Goal: Task Accomplishment & Management: Manage account settings

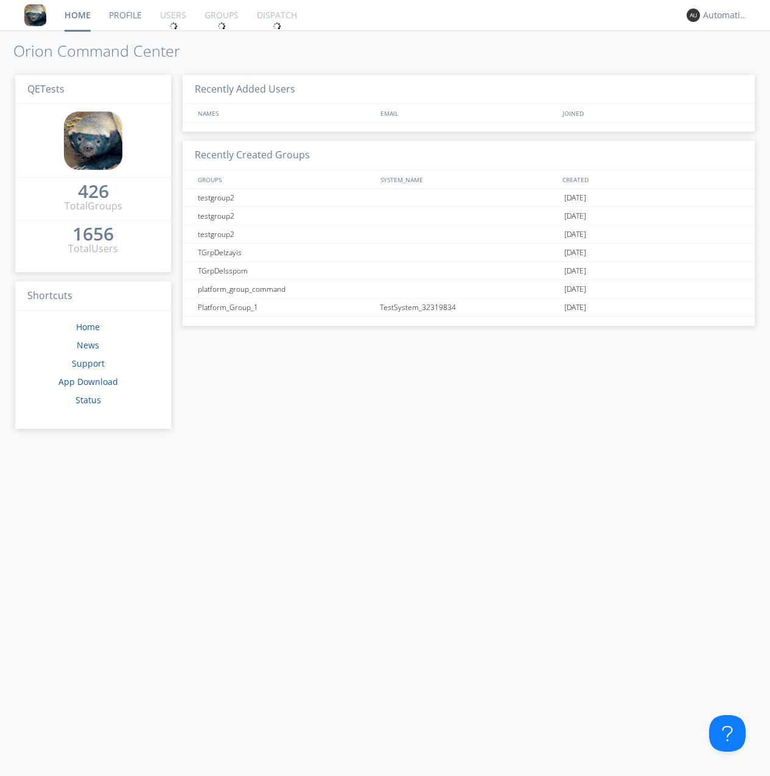
click at [90, 230] on div "1656" at bounding box center [92, 234] width 41 height 12
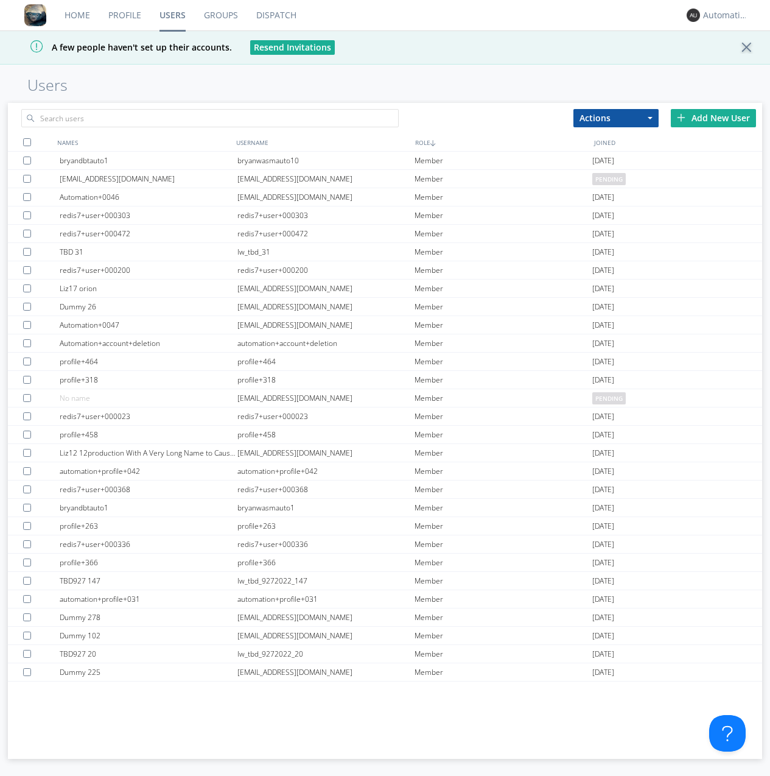
click at [714, 118] on div "Add New User" at bounding box center [713, 118] width 85 height 18
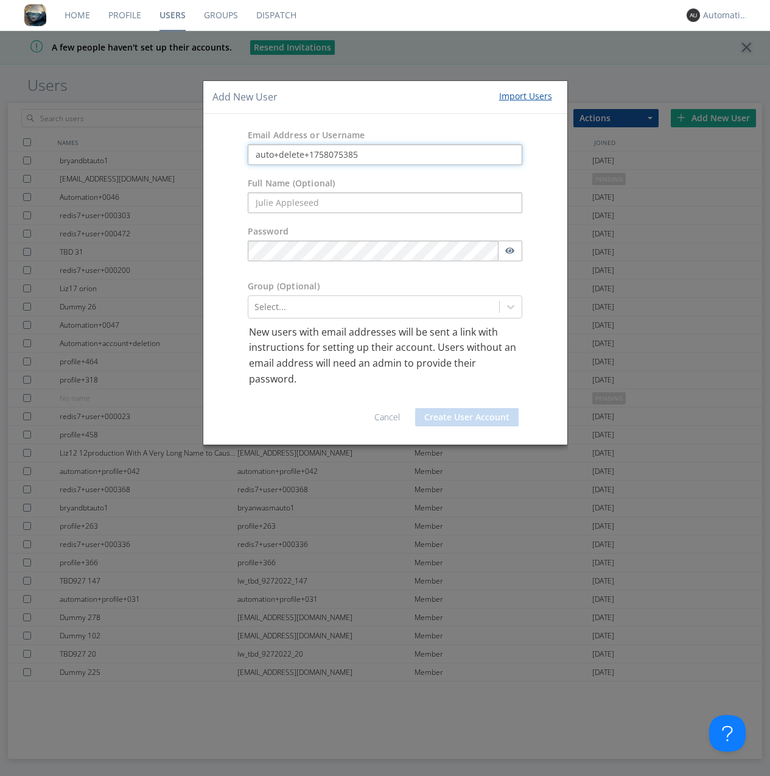
type input "auto+delete+1758075385"
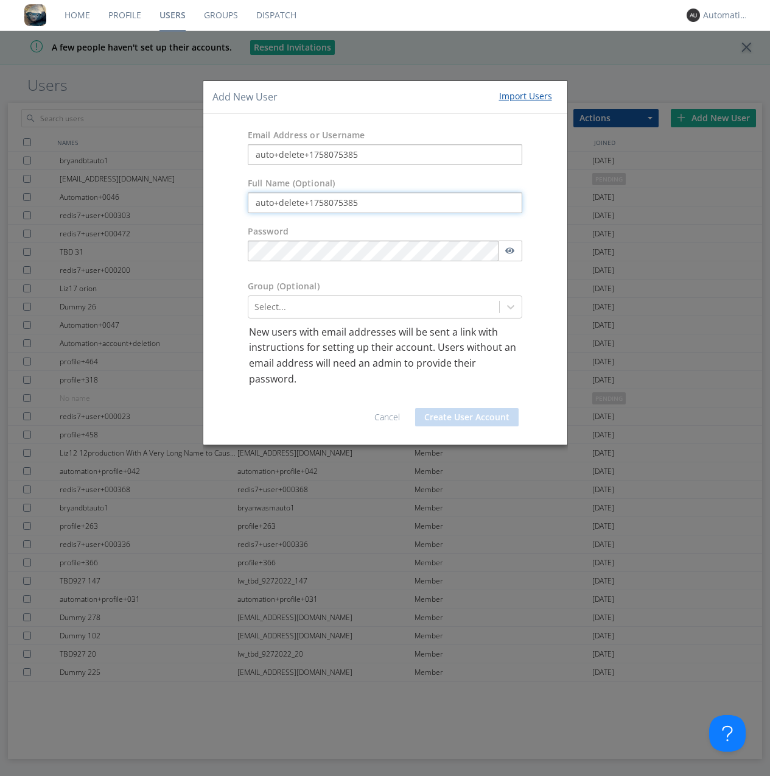
type input "auto+delete+1758075385"
click at [467, 417] on button "Create User Account" at bounding box center [467, 417] width 104 height 18
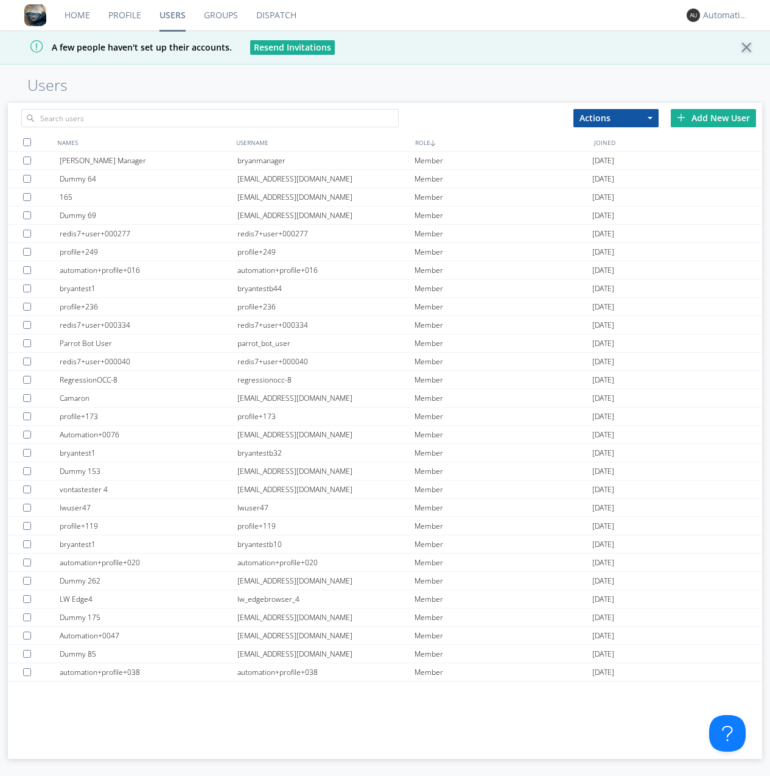
click at [220, 15] on link "Groups" at bounding box center [221, 15] width 52 height 30
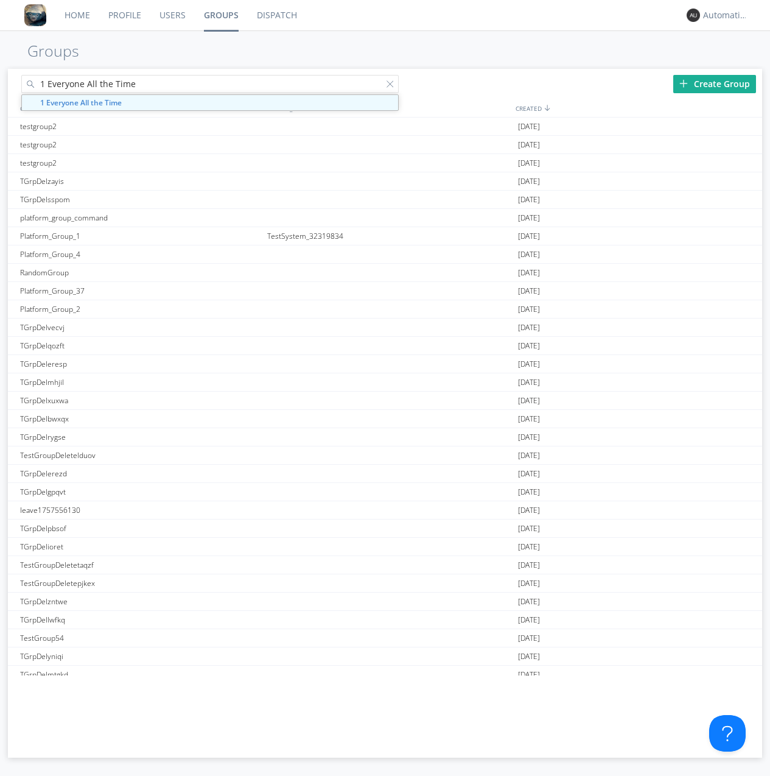
type input "1 Everyone All the Time"
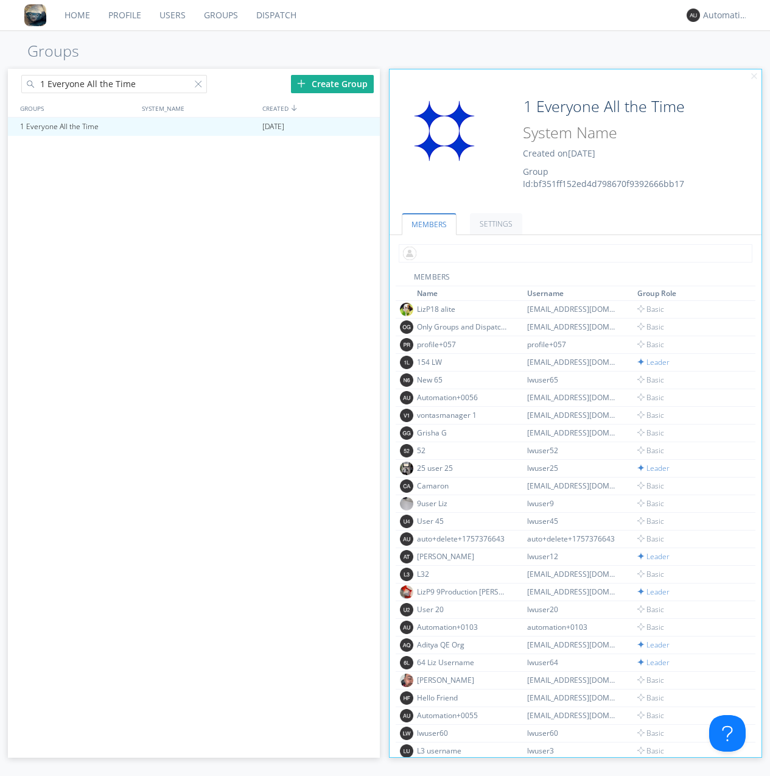
click at [573, 253] on input "text" at bounding box center [576, 253] width 354 height 18
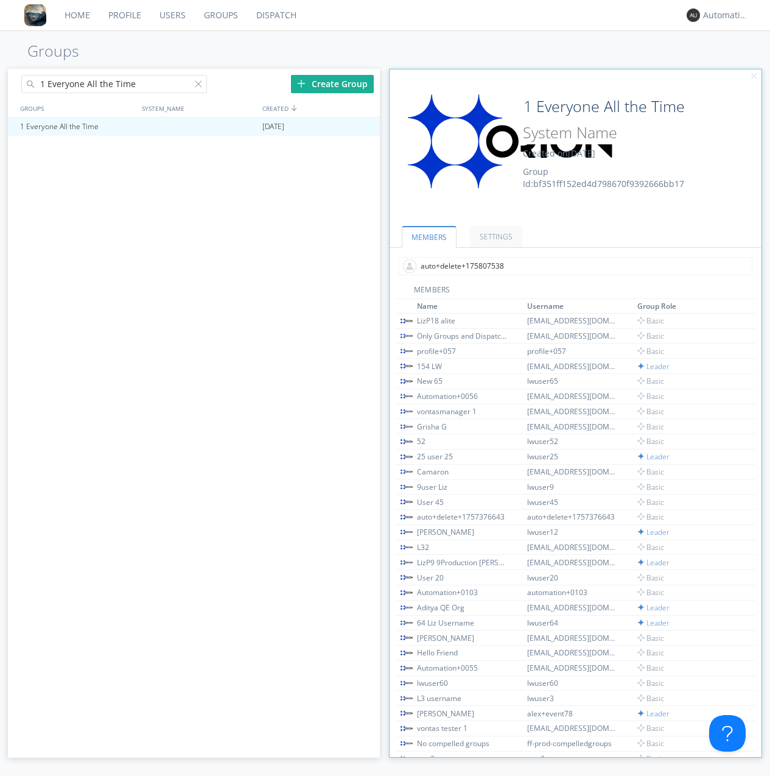
type input "auto+delete+1758075385"
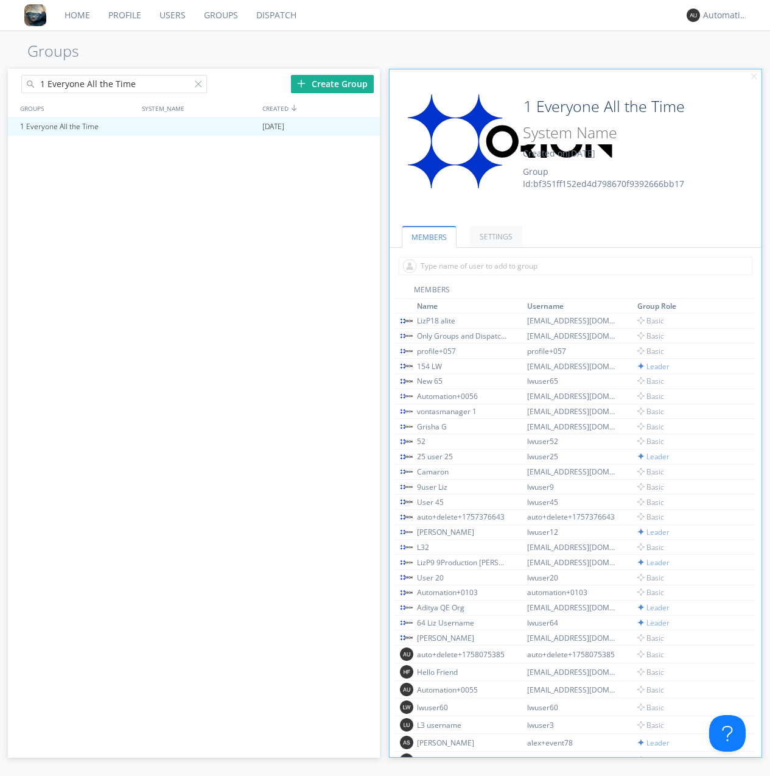
click at [172, 15] on link "Users" at bounding box center [172, 15] width 44 height 30
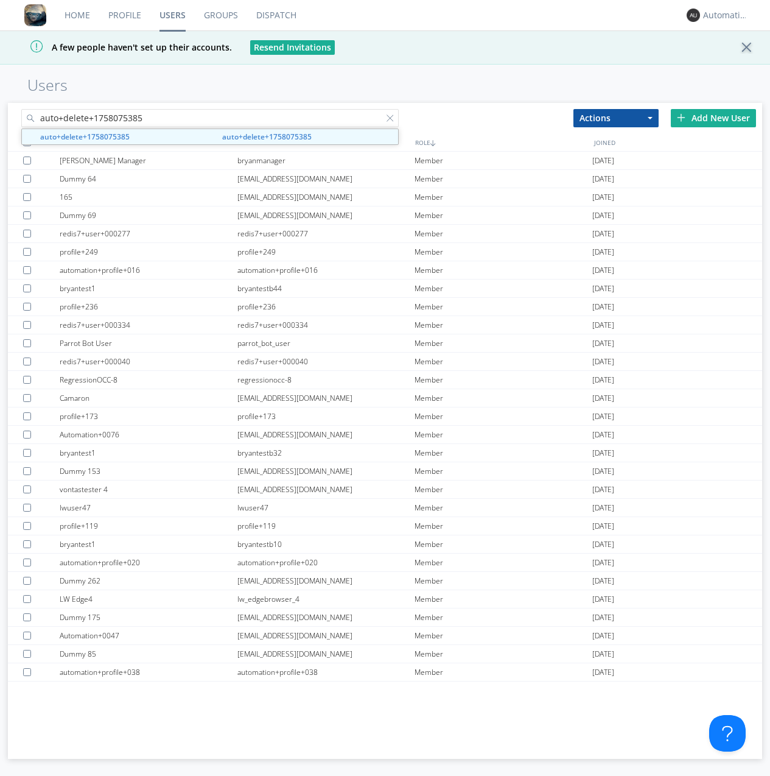
type input "auto+delete+1758075385"
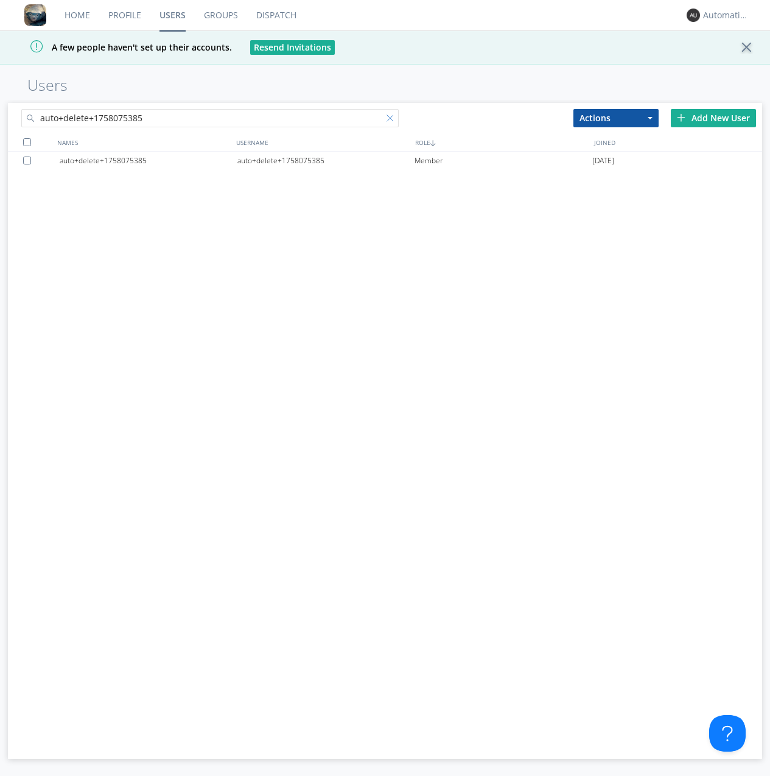
click at [326, 160] on div "auto+delete+1758075385" at bounding box center [327, 161] width 178 height 18
click at [392, 120] on div at bounding box center [393, 120] width 12 height 12
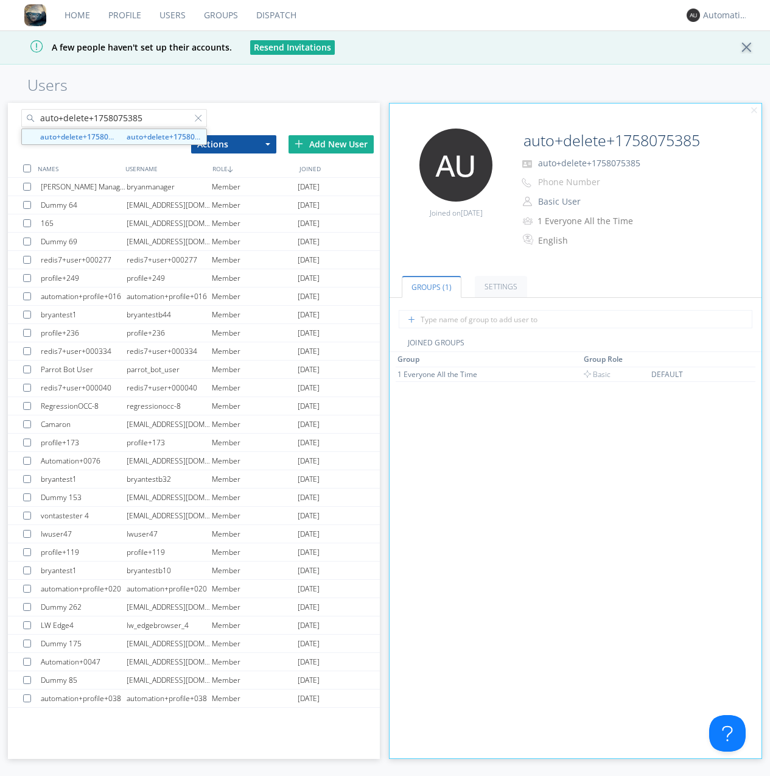
type input "auto+delete+1758075385"
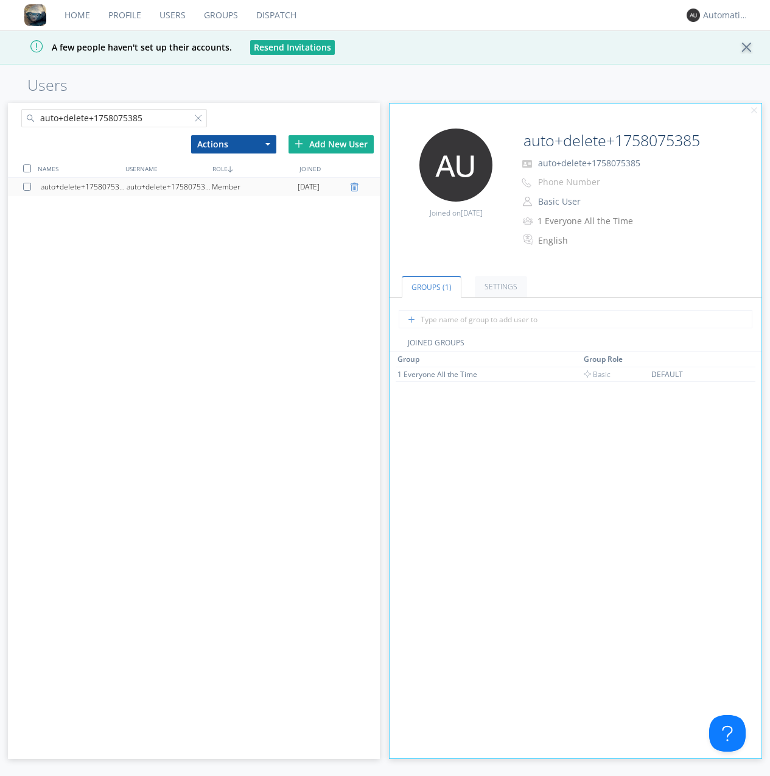
click at [356, 187] on div at bounding box center [356, 187] width 12 height 10
